Goal: Task Accomplishment & Management: Manage account settings

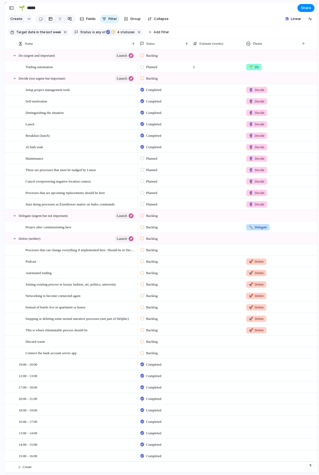
click at [68, 20] on div at bounding box center [70, 19] width 4 height 9
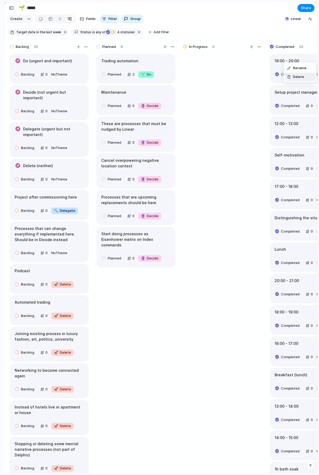
click at [300, 75] on span "Delete" at bounding box center [298, 76] width 11 height 5
click at [300, 80] on li "Delete" at bounding box center [300, 83] width 30 height 9
click at [298, 84] on span "Delete" at bounding box center [298, 84] width 11 height 5
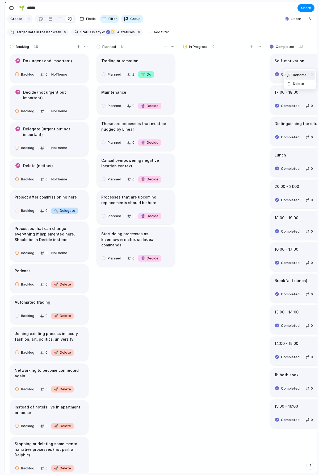
click at [297, 84] on span "Delete" at bounding box center [298, 83] width 11 height 5
click at [296, 80] on span "Delete" at bounding box center [298, 79] width 11 height 5
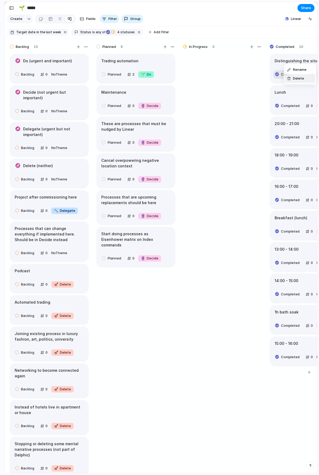
click at [299, 77] on span "Delete" at bounding box center [298, 78] width 11 height 5
click at [300, 78] on span "Delete" at bounding box center [298, 79] width 11 height 5
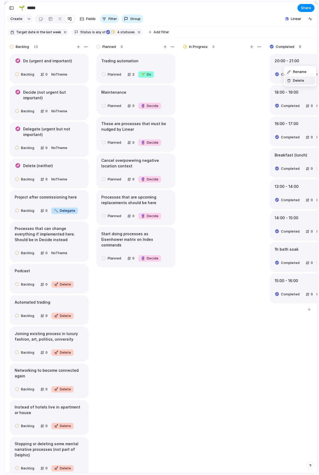
click at [303, 80] on span "Delete" at bounding box center [298, 80] width 11 height 5
click at [299, 76] on span "Delete" at bounding box center [298, 78] width 11 height 5
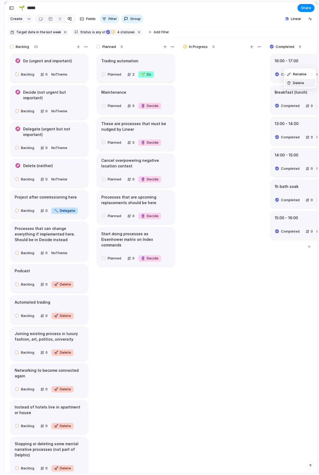
click at [300, 81] on span "Delete" at bounding box center [298, 82] width 11 height 5
click at [300, 79] on li "Delete" at bounding box center [300, 81] width 30 height 9
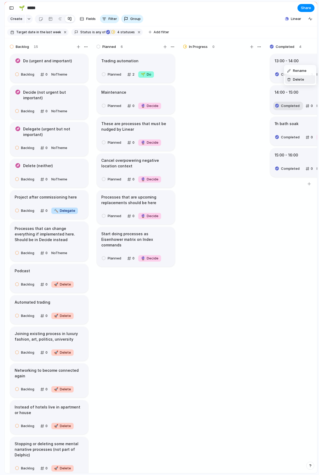
click at [300, 79] on span "Delete" at bounding box center [298, 79] width 11 height 5
drag, startPoint x: 299, startPoint y: 80, endPoint x: 296, endPoint y: 72, distance: 9.4
click at [299, 80] on span "Delete" at bounding box center [298, 81] width 11 height 5
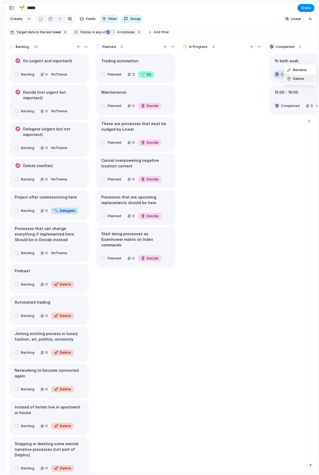
click at [300, 77] on span "Delete" at bounding box center [298, 78] width 11 height 5
click at [301, 79] on span "Delete" at bounding box center [298, 78] width 11 height 5
